Goal: Contribute content

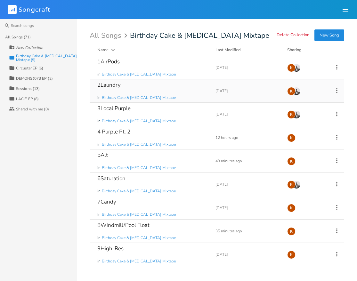
click at [155, 86] on div "2Laundry in Birthday Cake & [MEDICAL_DATA] Mixtape" at bounding box center [152, 90] width 110 height 23
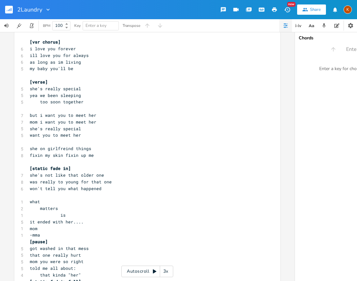
scroll to position [899, 0]
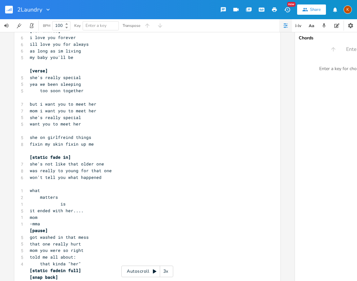
type textarea "it ended with her.... mom"
click at [70, 129] on pre "​" at bounding box center [143, 130] width 231 height 7
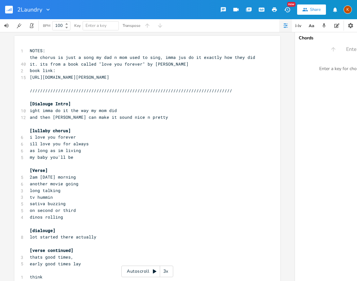
scroll to position [1, 0]
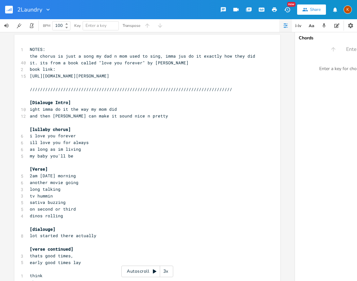
type textarea "​"
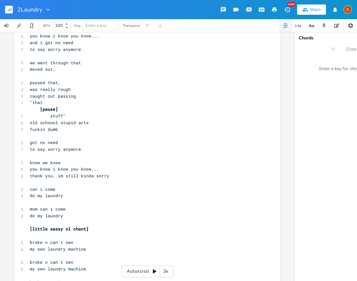
scroll to position [538, 0]
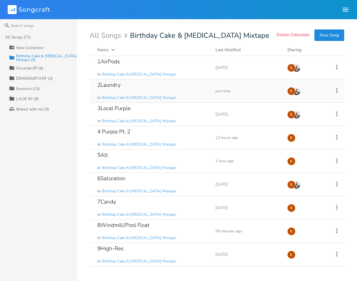
click at [172, 87] on div "2Laundry in Birthday Cake & Ammonia Mixtape" at bounding box center [152, 90] width 110 height 23
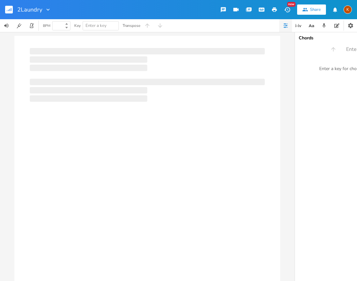
type input "100"
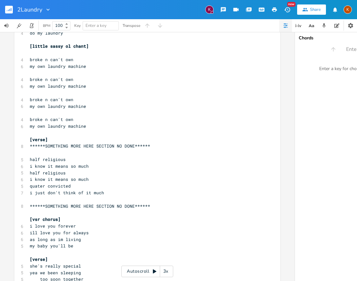
scroll to position [737, 0]
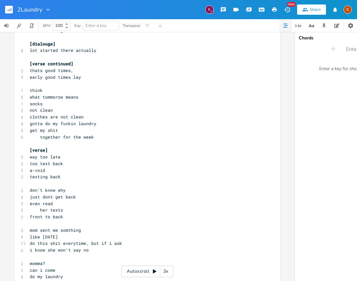
scroll to position [247, 0]
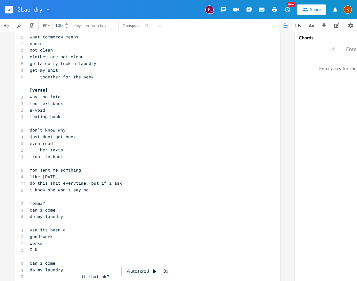
click at [15, 8] on button "button" at bounding box center [11, 9] width 13 height 15
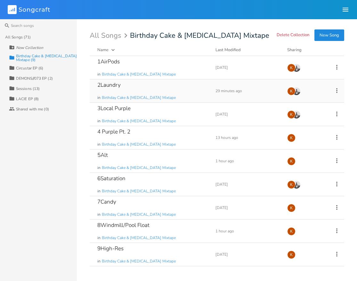
click at [132, 84] on div "2Laundry in Birthday Cake & Ammonia Mixtape" at bounding box center [152, 90] width 110 height 23
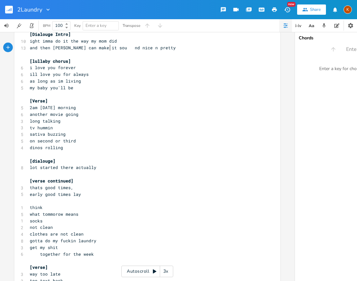
scroll to position [64, 0]
